Goal: Information Seeking & Learning: Learn about a topic

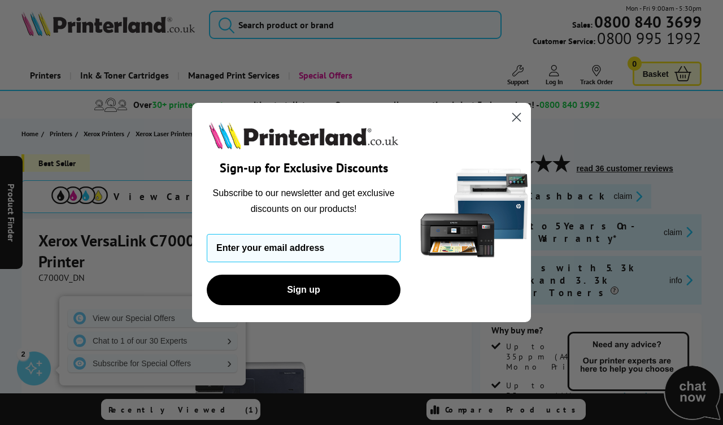
scroll to position [6, 0]
click at [521, 121] on icon "Close dialog" at bounding box center [517, 117] width 8 height 8
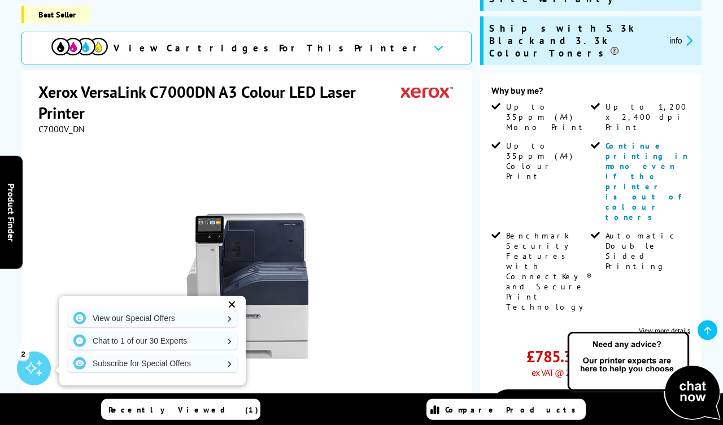
scroll to position [246, 0]
click at [238, 348] on div "View our Special Offers Chat to 1 of our 30 Experts Subscribe for Special Offers" at bounding box center [152, 340] width 186 height 89
click at [232, 312] on div "✕" at bounding box center [232, 305] width 16 height 16
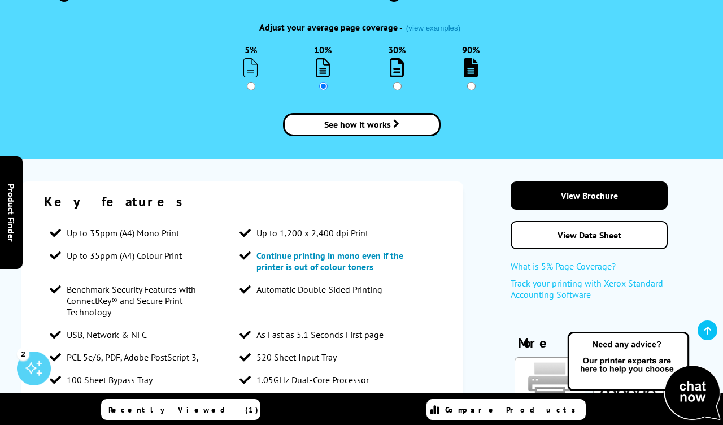
scroll to position [1912, 0]
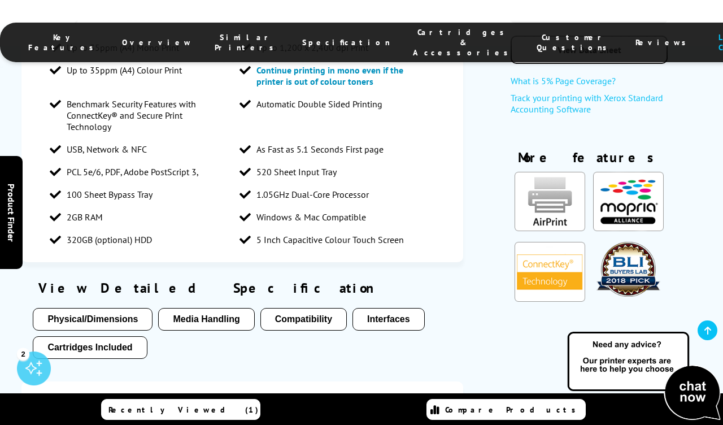
click at [116, 308] on button "Physical/Dimensions" at bounding box center [93, 319] width 120 height 23
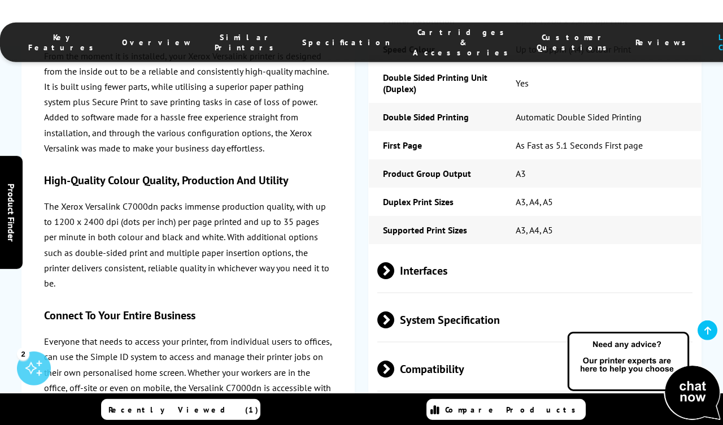
scroll to position [2963, 0]
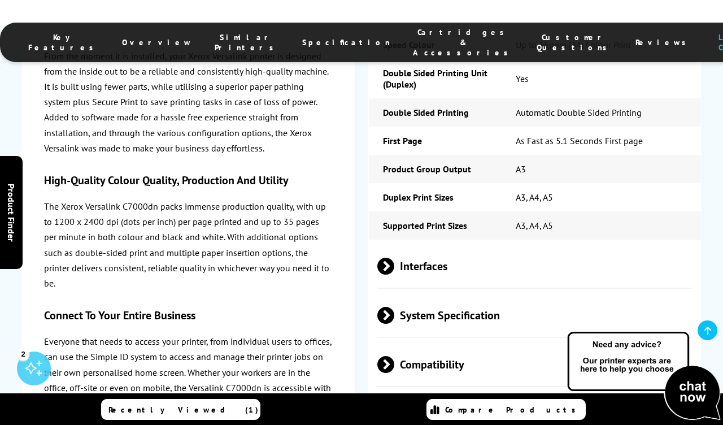
click at [435, 245] on span "Interfaces" at bounding box center [534, 266] width 315 height 42
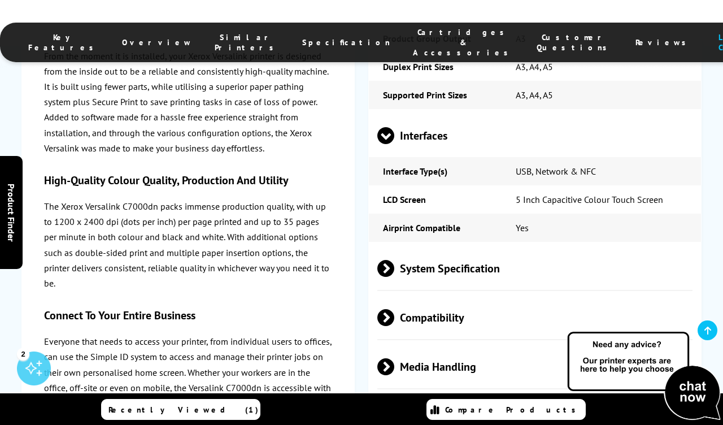
scroll to position [3096, 0]
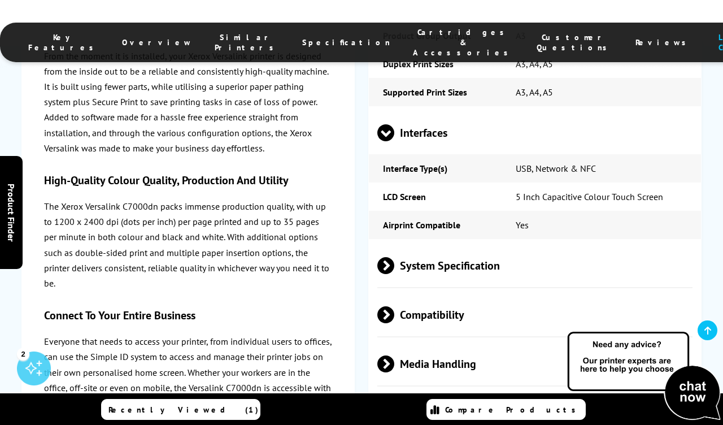
click at [425, 245] on span "System Specification" at bounding box center [534, 266] width 315 height 42
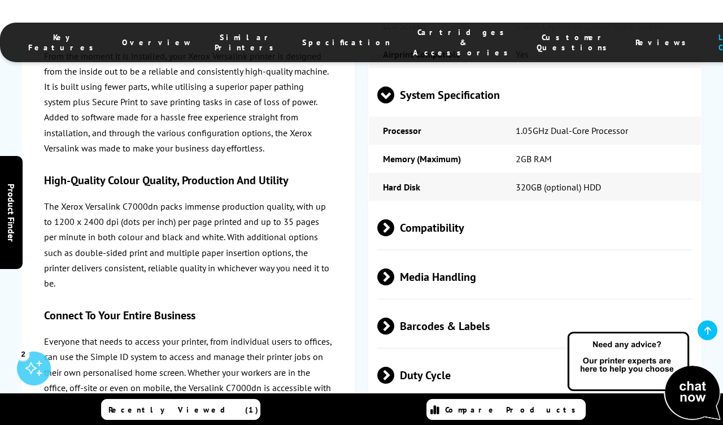
scroll to position [3267, 0]
click at [419, 207] on span "Compatibility" at bounding box center [534, 228] width 315 height 42
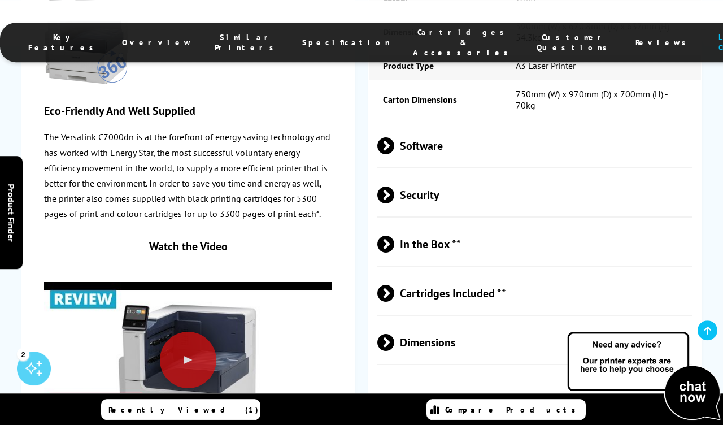
scroll to position [4005, 0]
click at [406, 322] on span "Dimensions" at bounding box center [534, 343] width 315 height 42
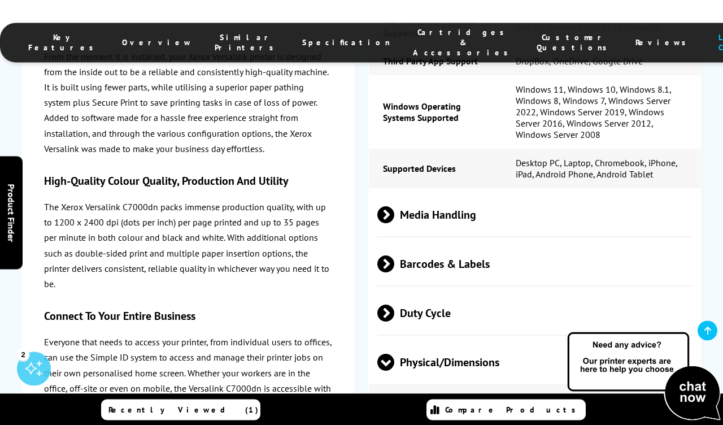
scroll to position [3548, 0]
click at [466, 194] on span "Media Handling" at bounding box center [534, 215] width 315 height 42
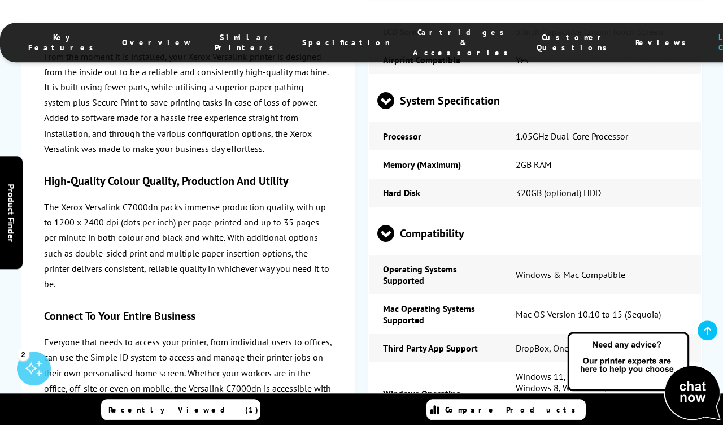
scroll to position [3222, 0]
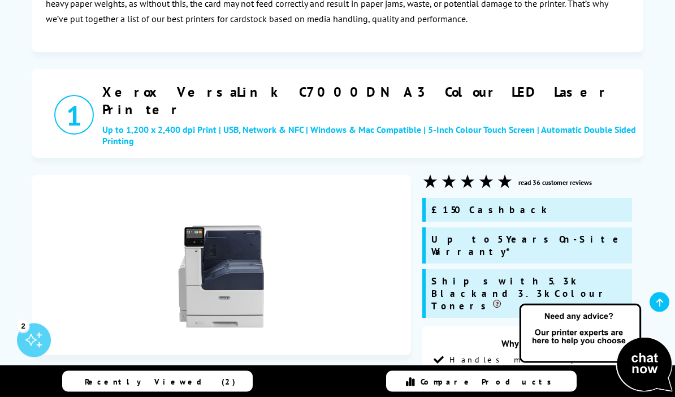
scroll to position [241, 0]
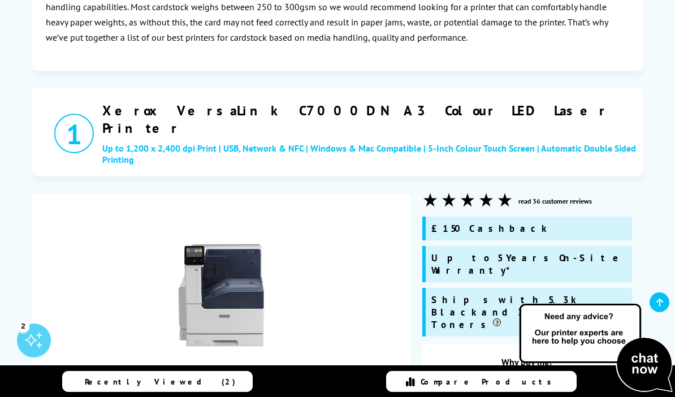
click at [377, 109] on h2 "Xerox VersaLink C7000DN A3 Colour LED Laser Printer" at bounding box center [369, 119] width 535 height 35
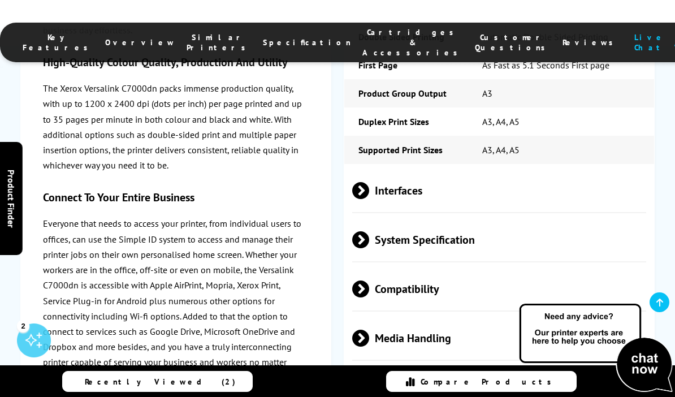
scroll to position [2959, 0]
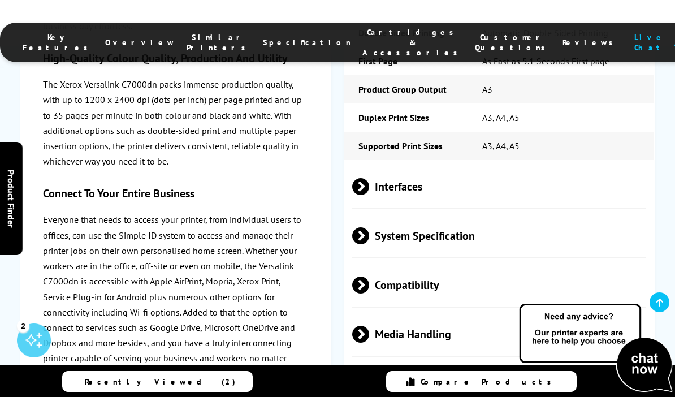
click at [390, 166] on span "Interfaces" at bounding box center [499, 187] width 294 height 42
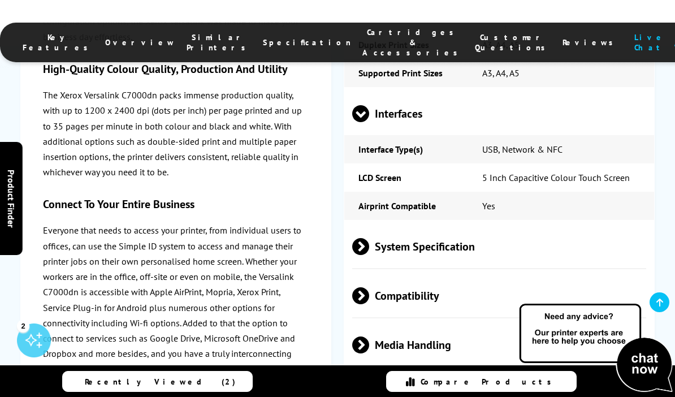
scroll to position [3107, 0]
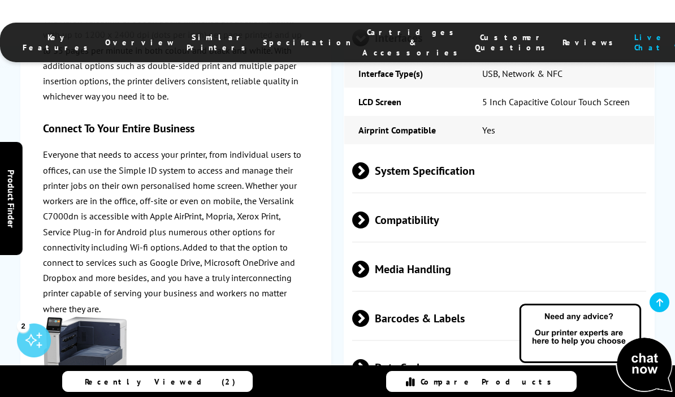
click at [388, 150] on span "System Specification" at bounding box center [499, 171] width 294 height 42
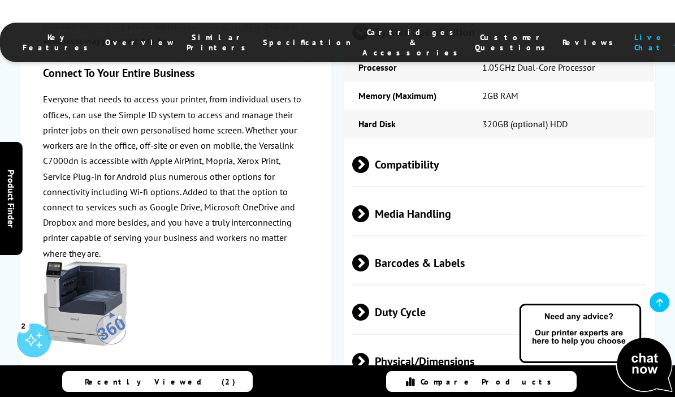
scroll to position [3249, 0]
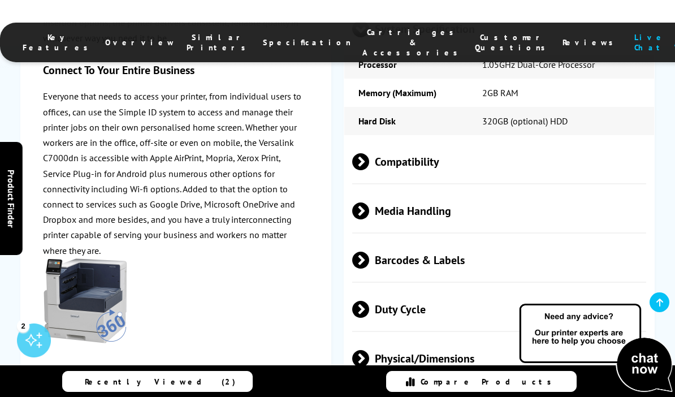
click at [390, 144] on span "Compatibility" at bounding box center [499, 162] width 294 height 42
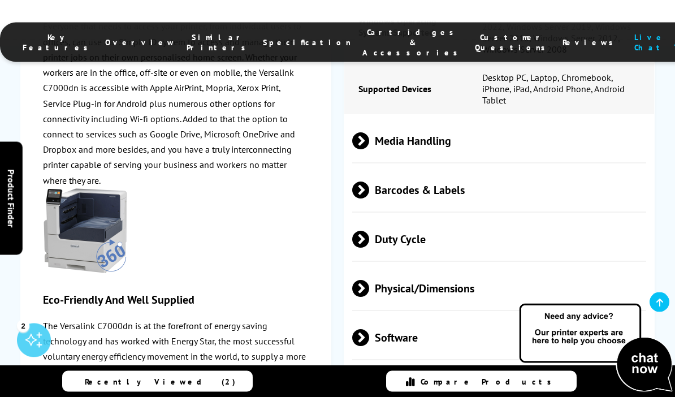
click at [384, 135] on span "Media Handling" at bounding box center [499, 141] width 294 height 42
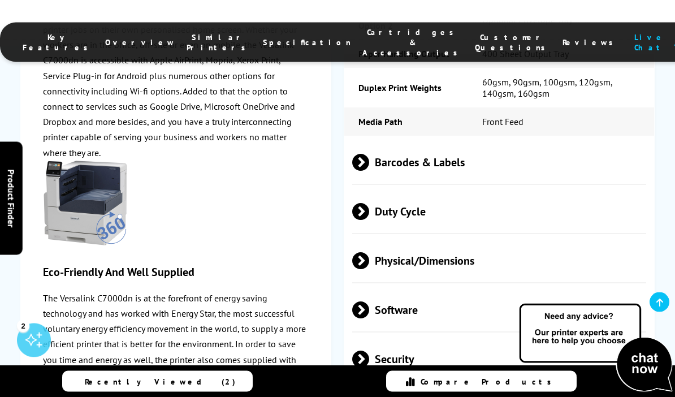
scroll to position [3998, 0]
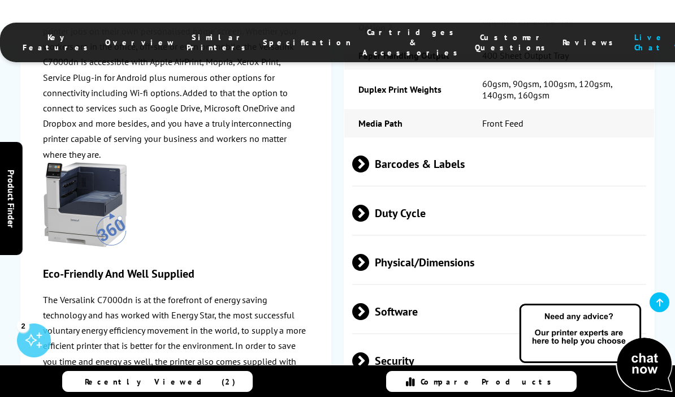
click at [408, 173] on span "Barcodes & Labels" at bounding box center [499, 164] width 294 height 42
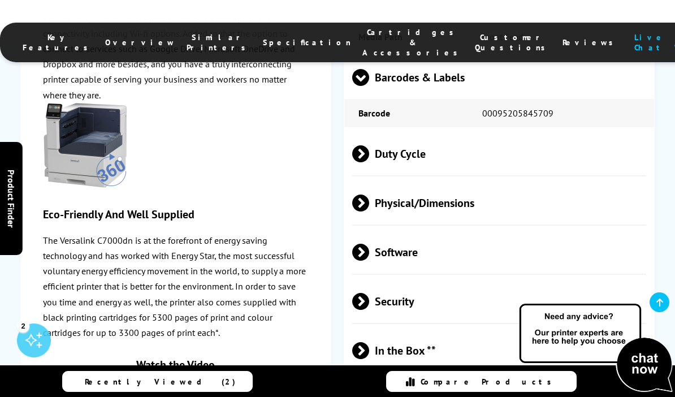
scroll to position [4086, 0]
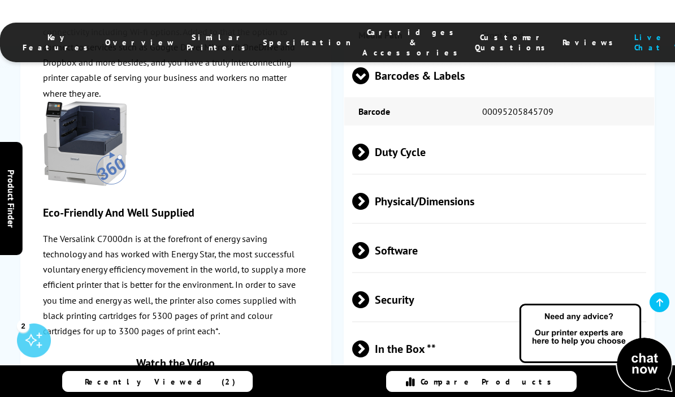
click at [399, 164] on span "Duty Cycle" at bounding box center [499, 152] width 294 height 42
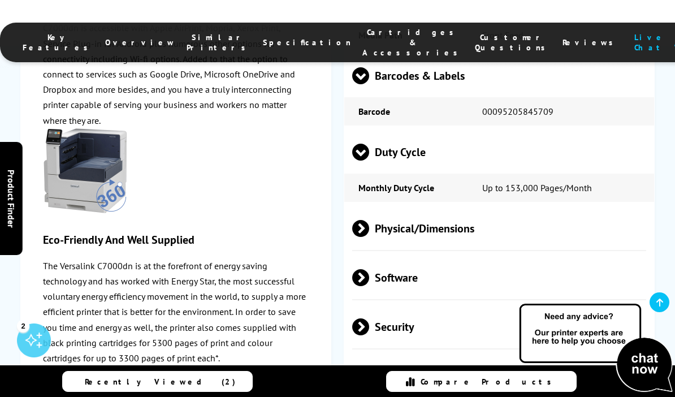
click at [416, 238] on span "Physical/Dimensions" at bounding box center [499, 228] width 294 height 42
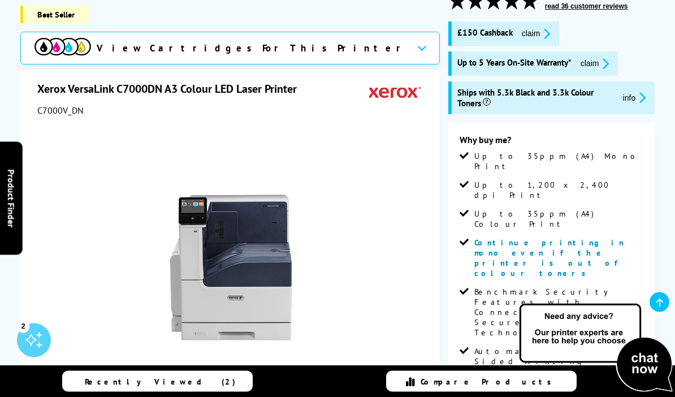
scroll to position [170, 0]
